Goal: Check status: Check status

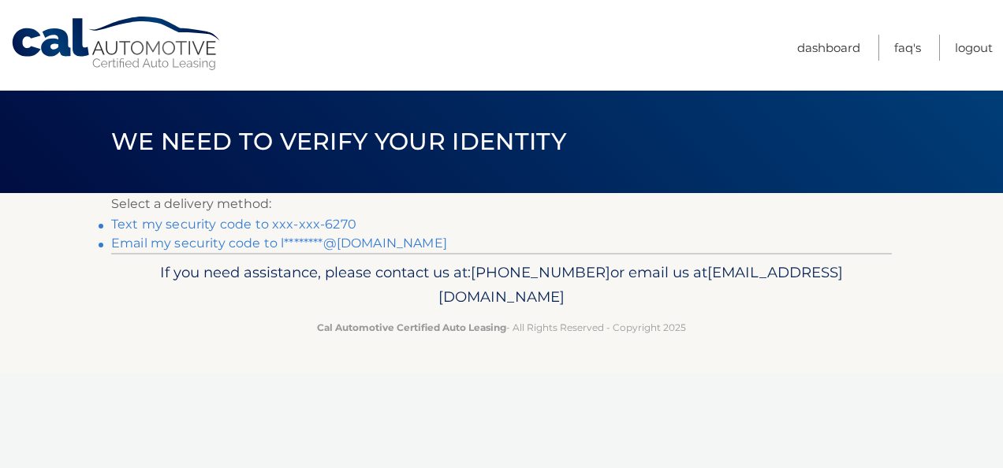
click at [264, 244] on link "Email my security code to l********@[DOMAIN_NAME]" at bounding box center [279, 243] width 336 height 15
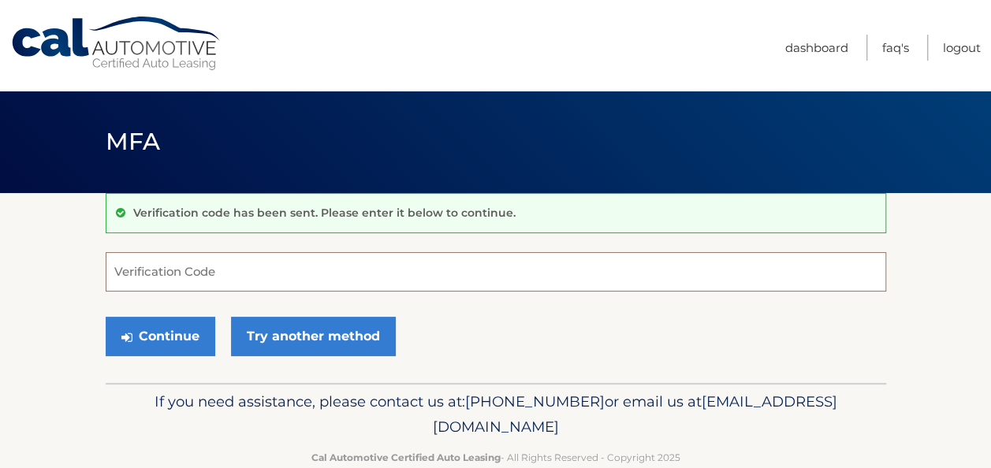
click at [168, 260] on input "Verification Code" at bounding box center [496, 271] width 781 height 39
paste input "391504"
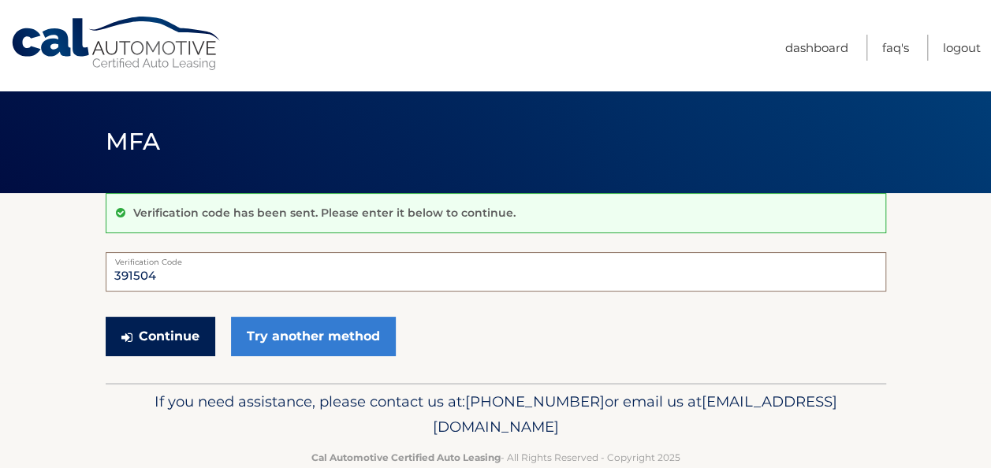
type input "391504"
click at [169, 328] on button "Continue" at bounding box center [161, 336] width 110 height 39
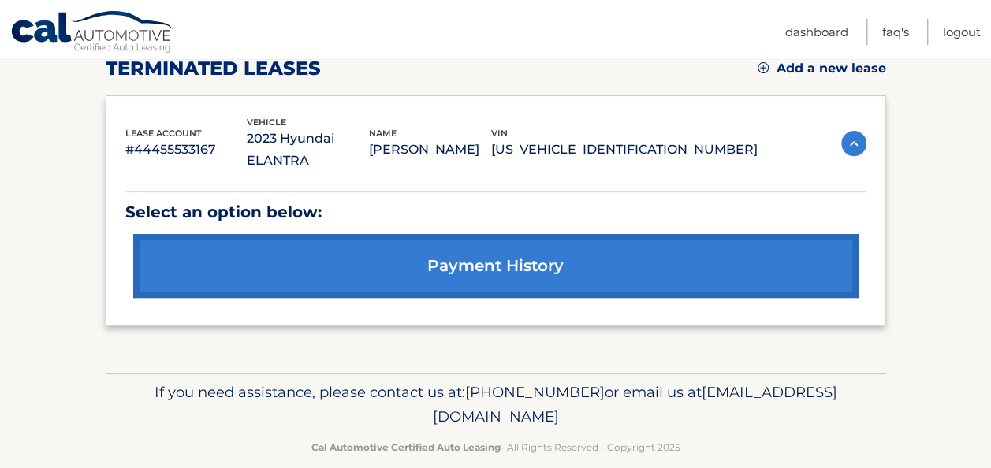
scroll to position [232, 0]
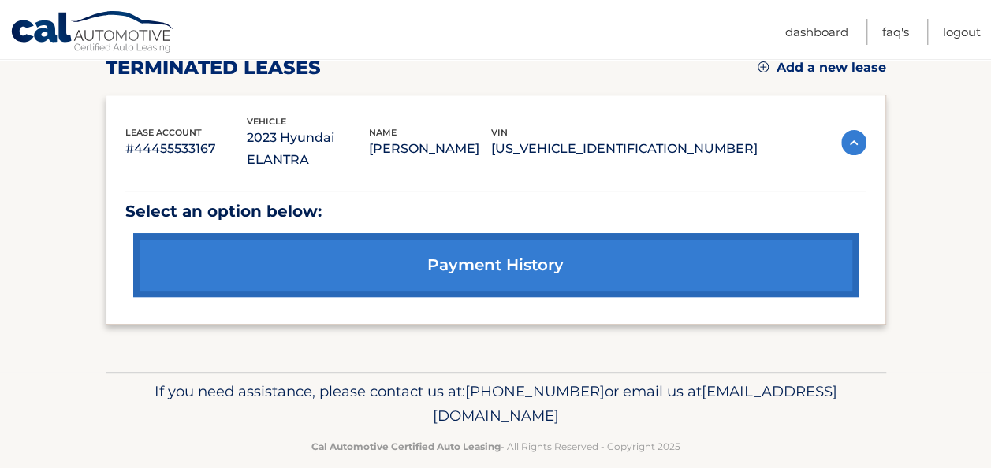
click at [462, 233] on link "payment history" at bounding box center [495, 265] width 725 height 64
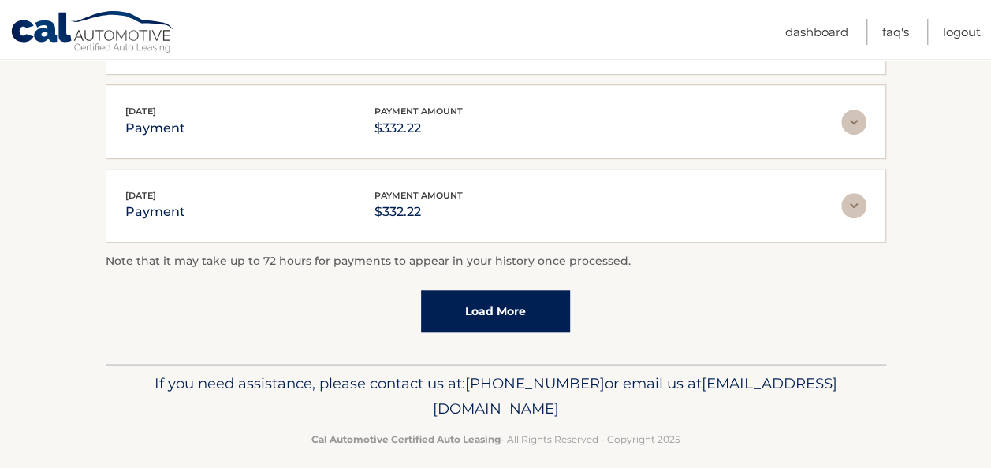
scroll to position [563, 0]
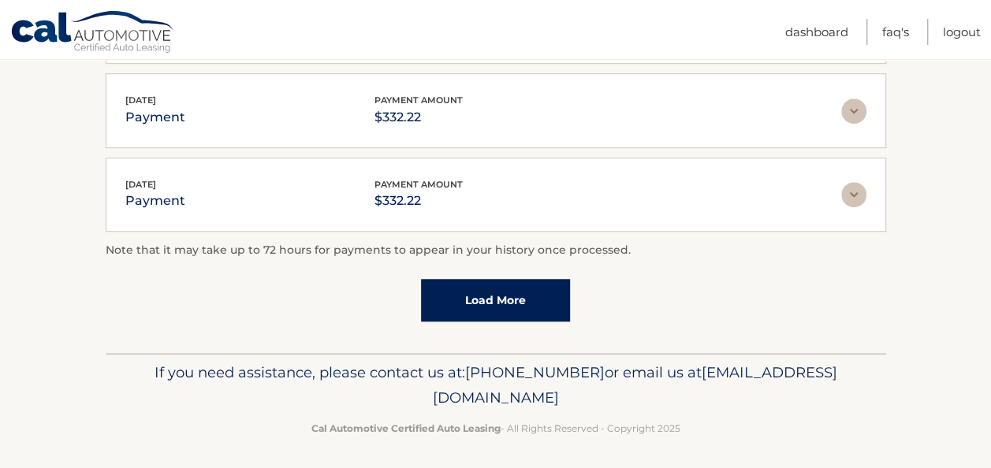
click at [520, 292] on link "Load More" at bounding box center [495, 300] width 149 height 43
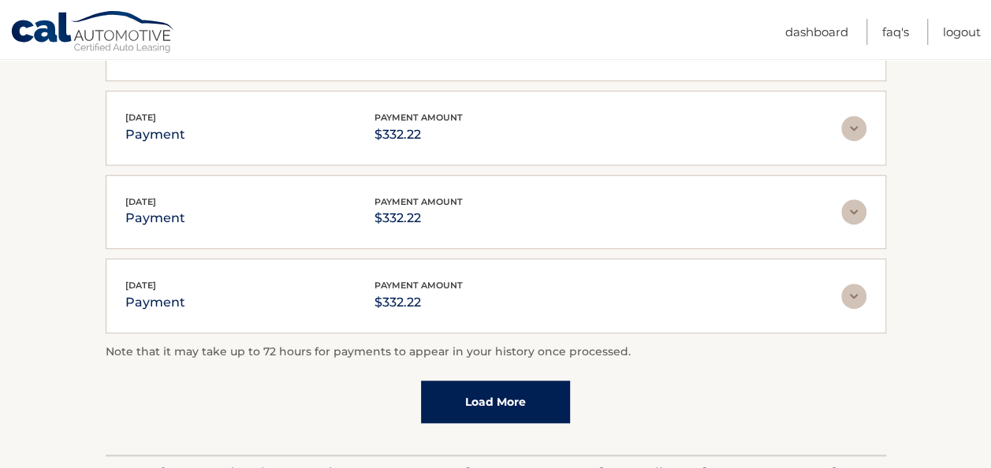
scroll to position [646, 0]
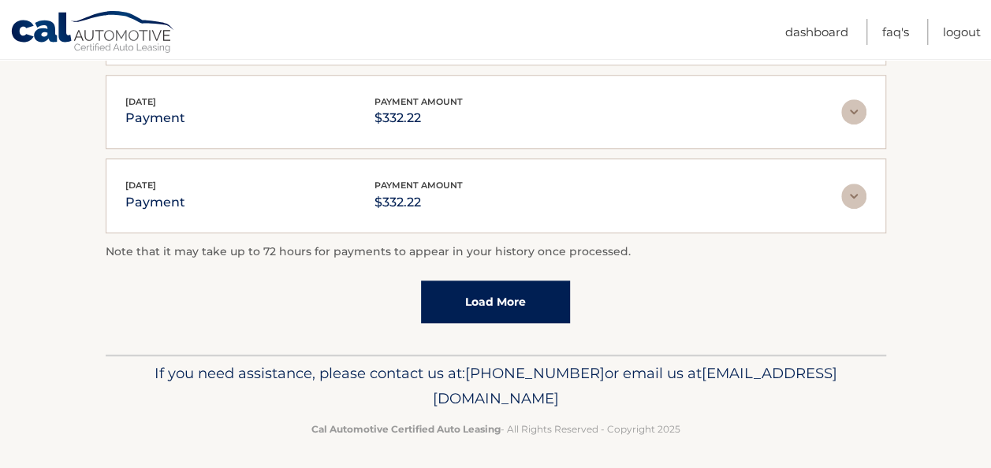
click at [517, 308] on link "Load More" at bounding box center [495, 302] width 149 height 43
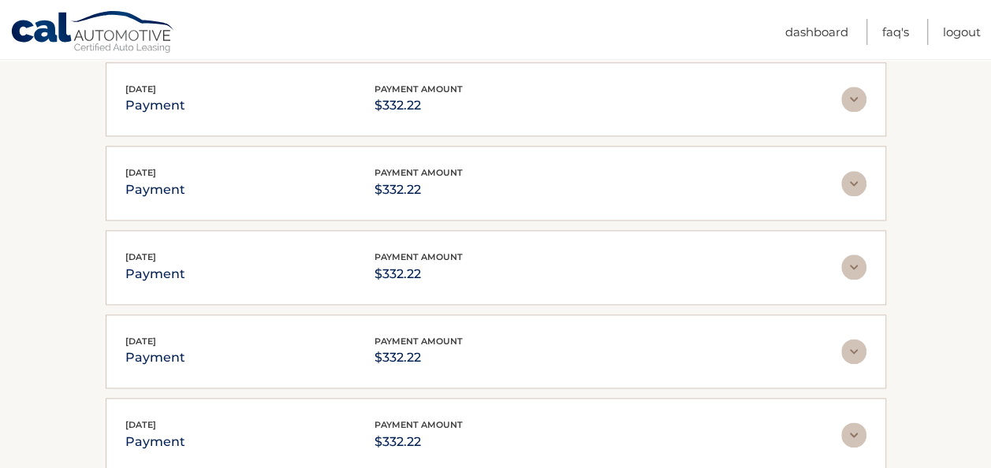
scroll to position [1061, 0]
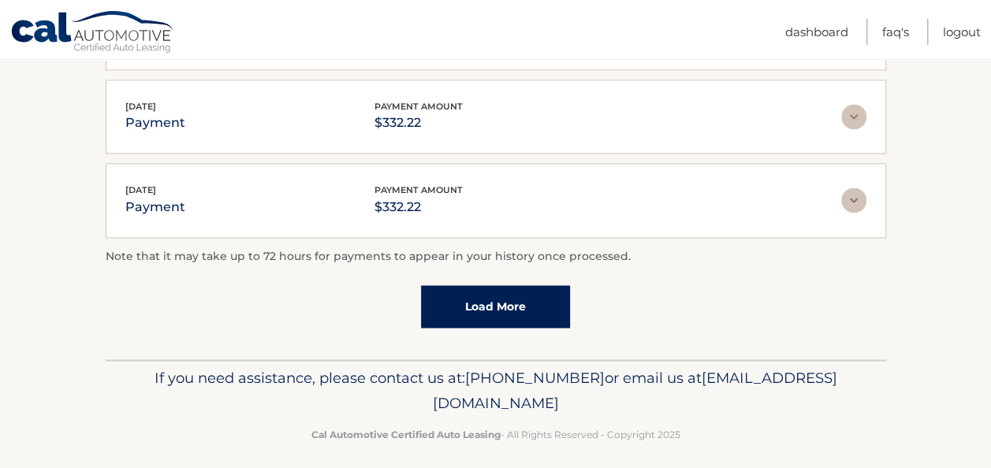
click at [519, 307] on link "Load More" at bounding box center [495, 306] width 149 height 43
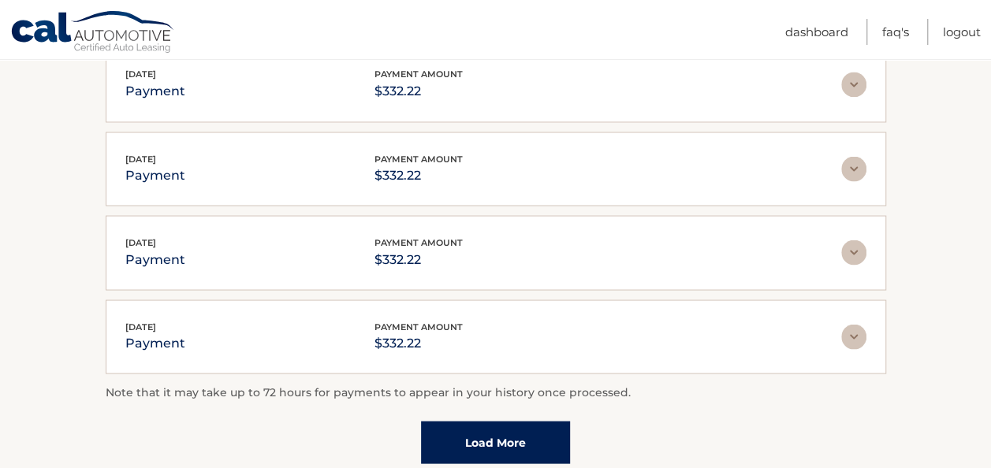
scroll to position [1476, 0]
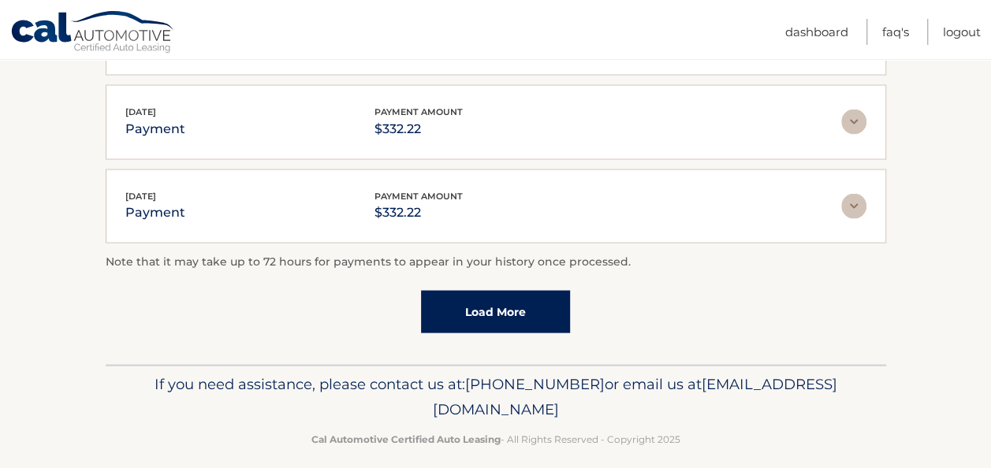
click at [523, 295] on link "Load More" at bounding box center [495, 311] width 149 height 43
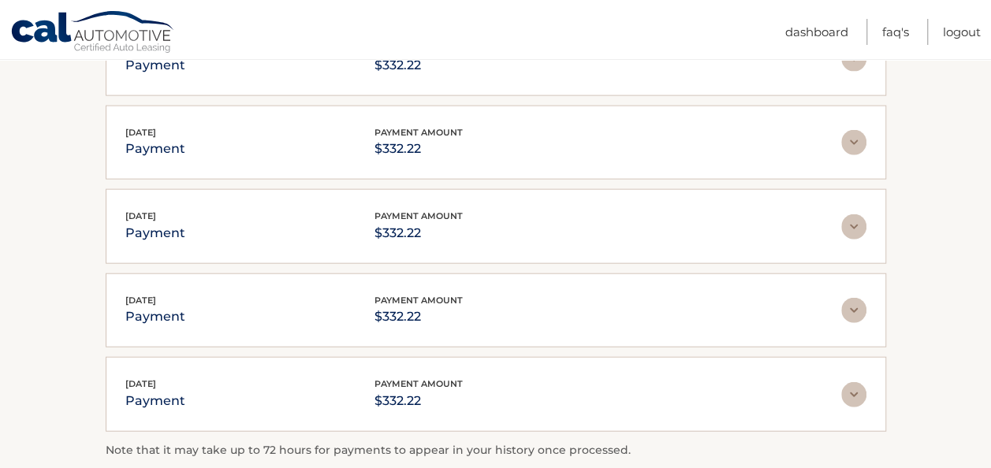
scroll to position [1891, 0]
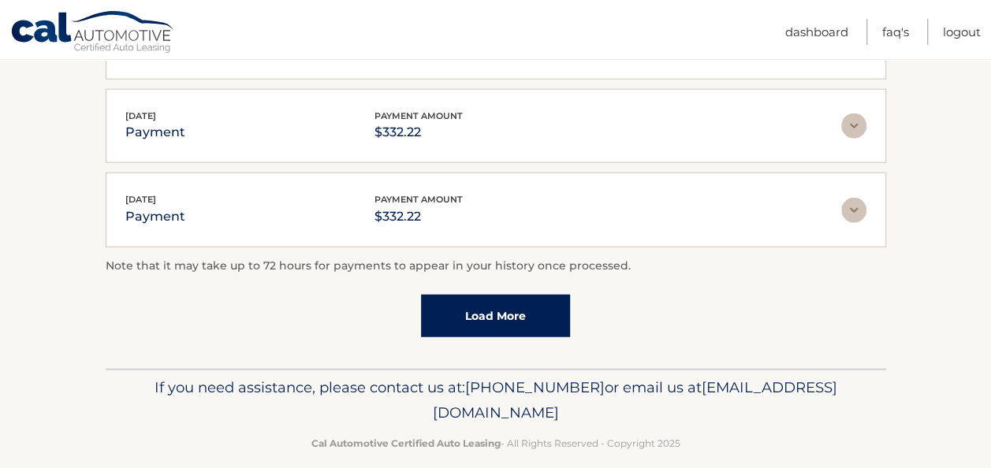
click at [522, 296] on link "Load More" at bounding box center [495, 316] width 149 height 43
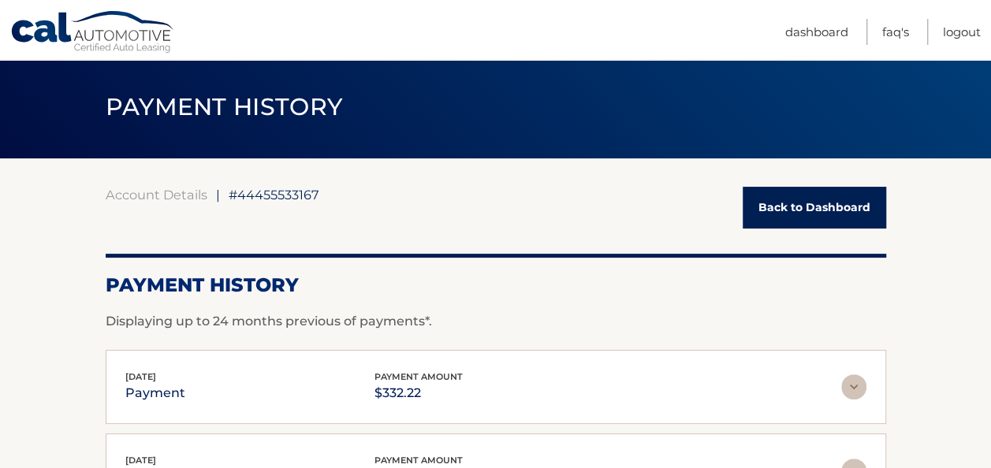
scroll to position [0, 0]
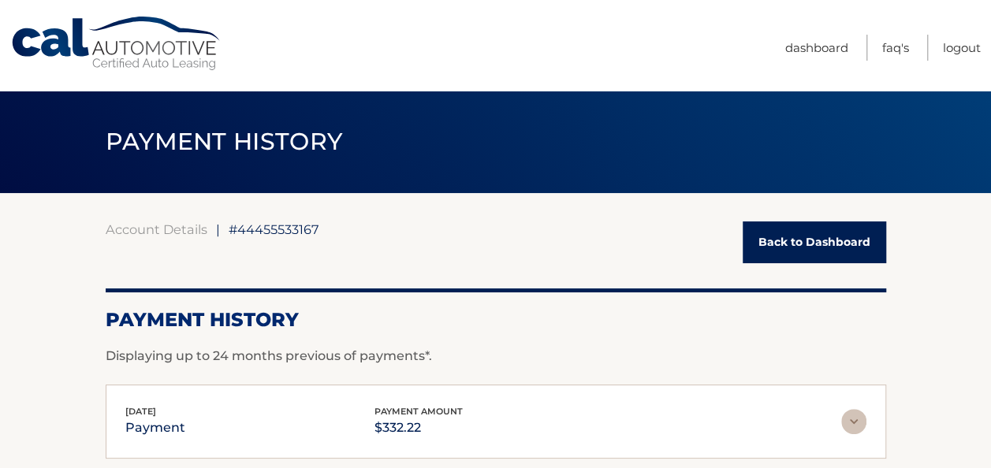
click at [832, 246] on link "Back to Dashboard" at bounding box center [814, 243] width 143 height 42
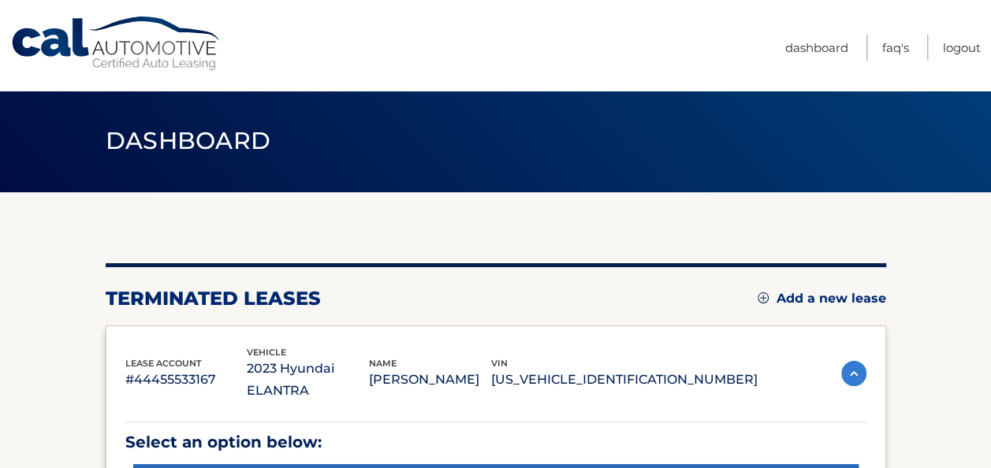
scroll to position [232, 0]
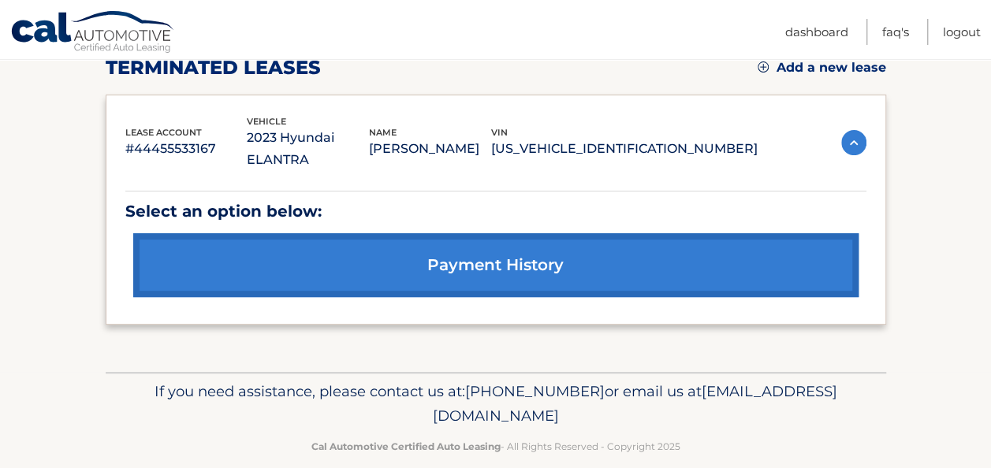
click at [170, 138] on p "#44455533167" at bounding box center [186, 149] width 122 height 22
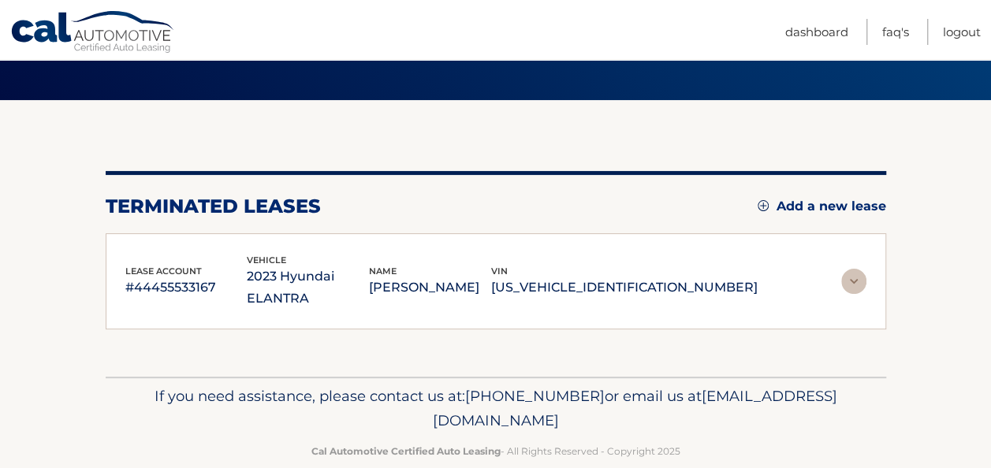
scroll to position [0, 0]
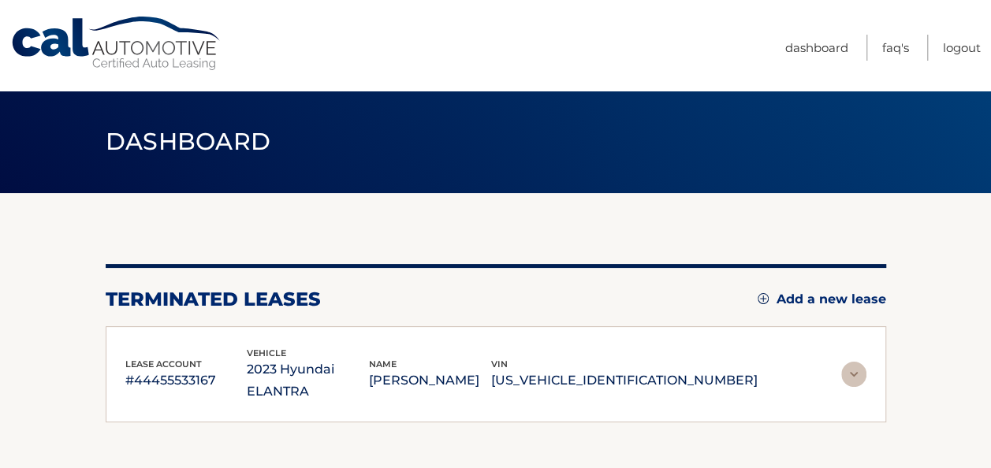
click at [198, 145] on span "Dashboard" at bounding box center [189, 141] width 166 height 29
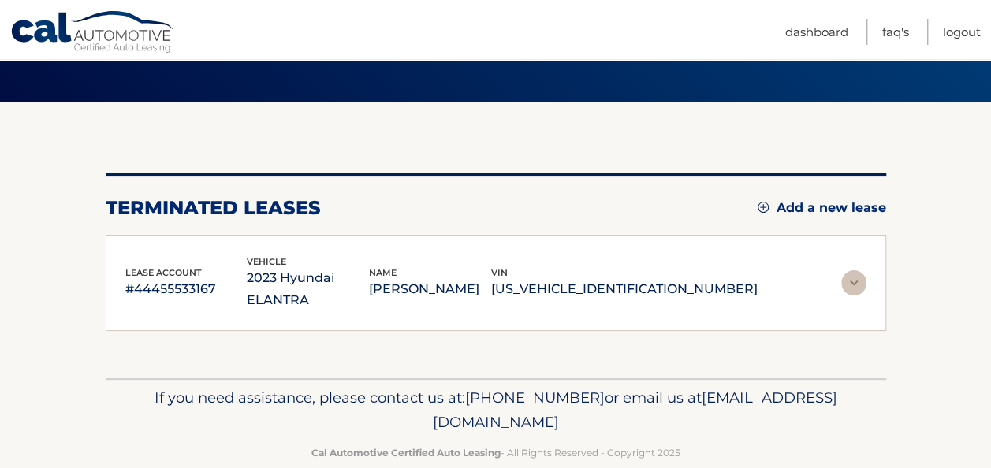
scroll to position [98, 0]
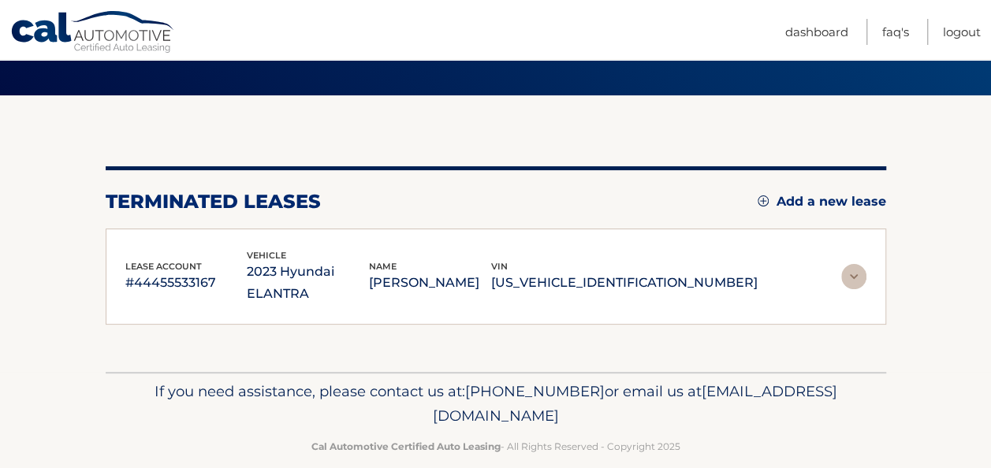
click at [278, 199] on h2 "terminated leases" at bounding box center [213, 202] width 215 height 24
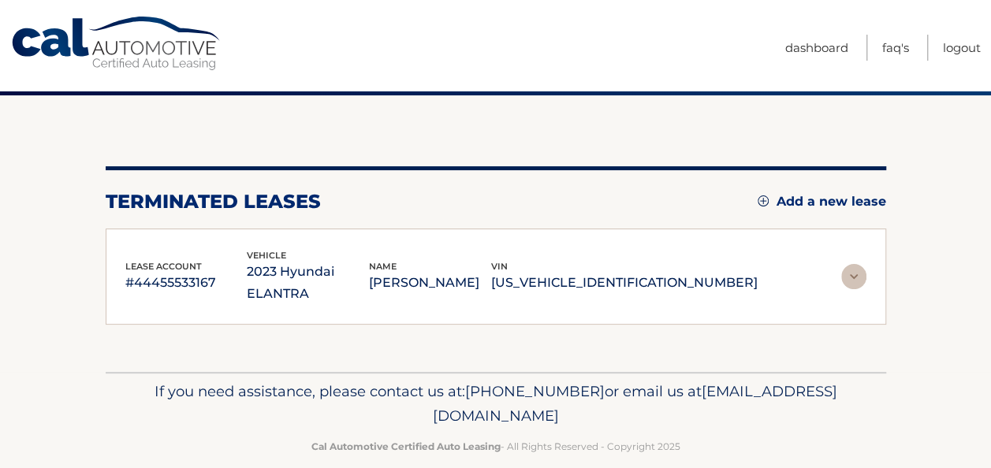
scroll to position [0, 0]
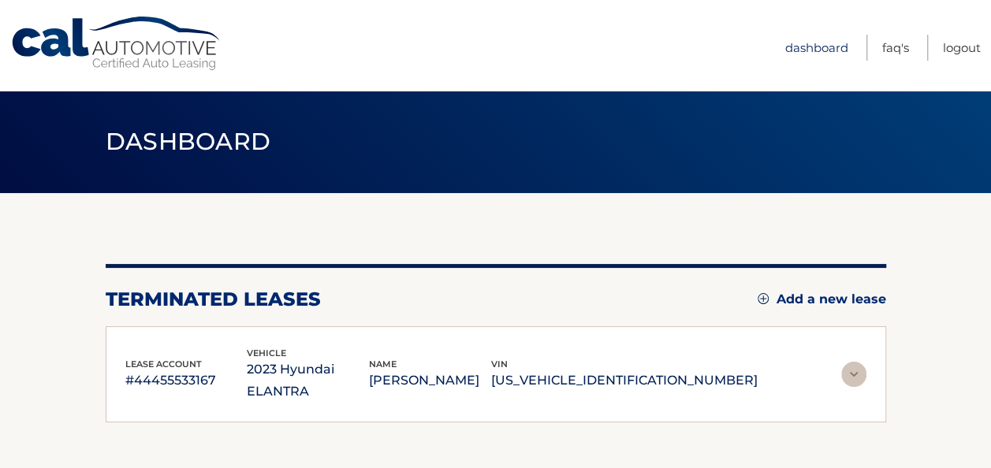
click at [840, 46] on link "Dashboard" at bounding box center [816, 48] width 63 height 26
